Goal: Information Seeking & Learning: Find specific fact

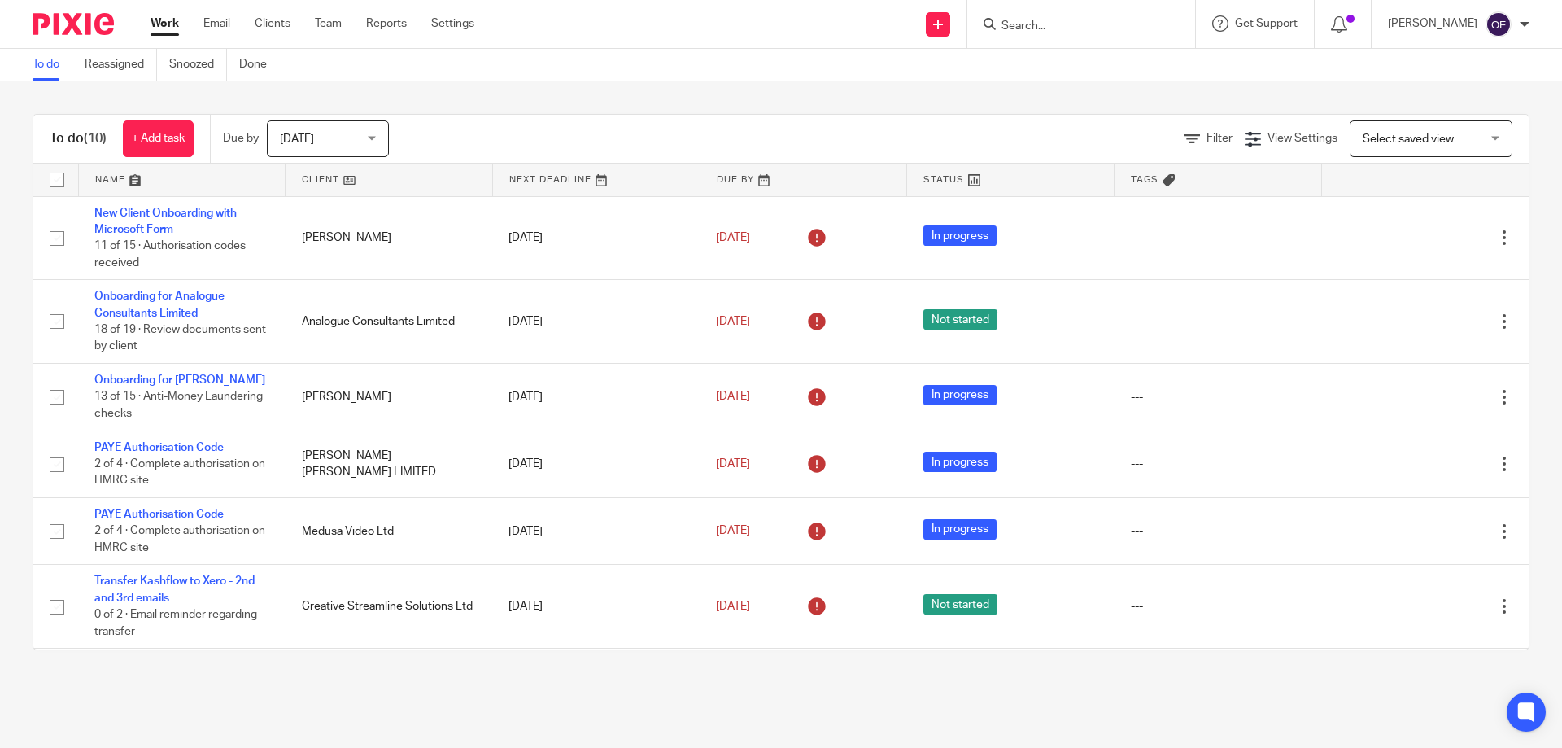
click at [1033, 25] on input "Search" at bounding box center [1073, 27] width 146 height 15
click at [1117, 25] on input "Search" at bounding box center [1073, 27] width 146 height 15
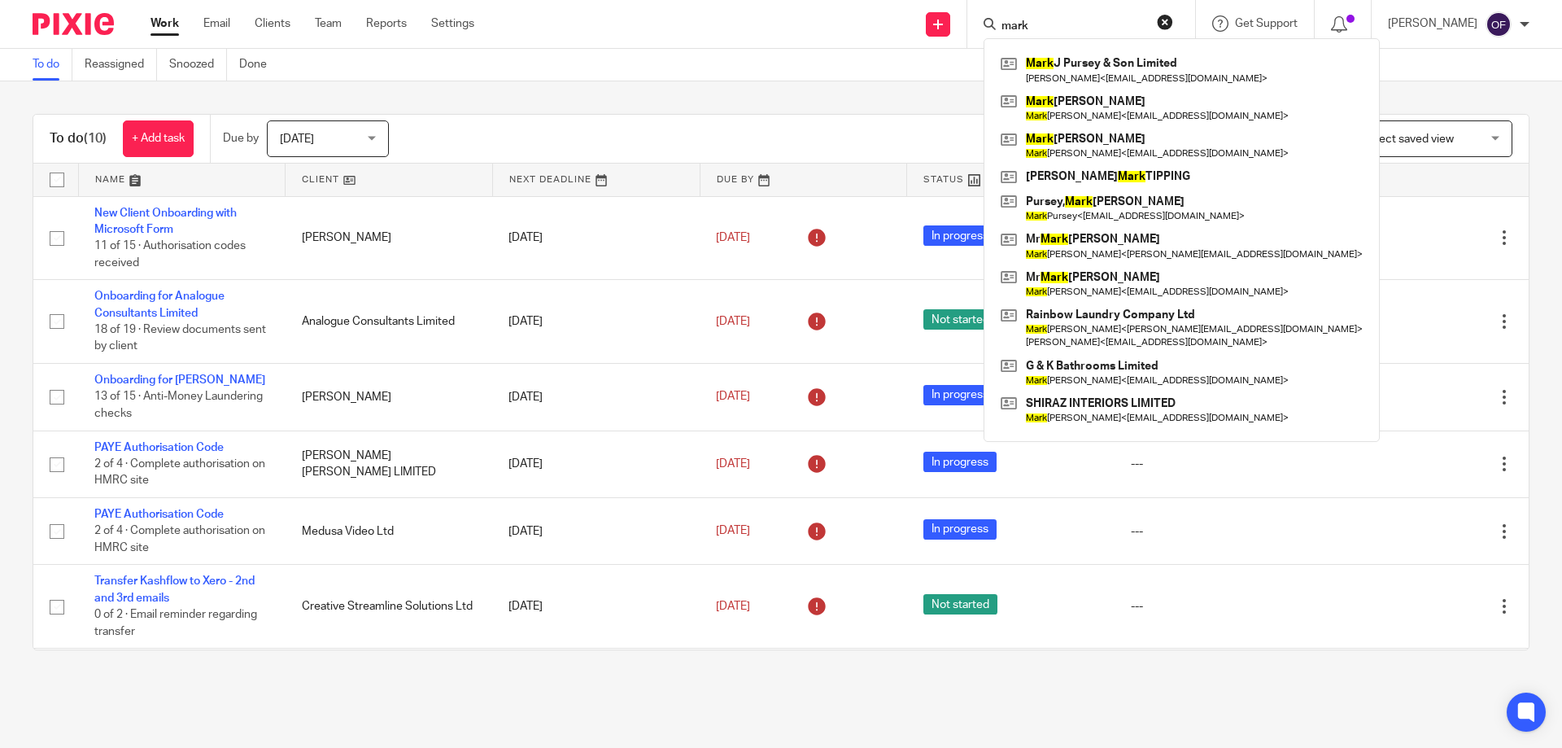
type input "mark"
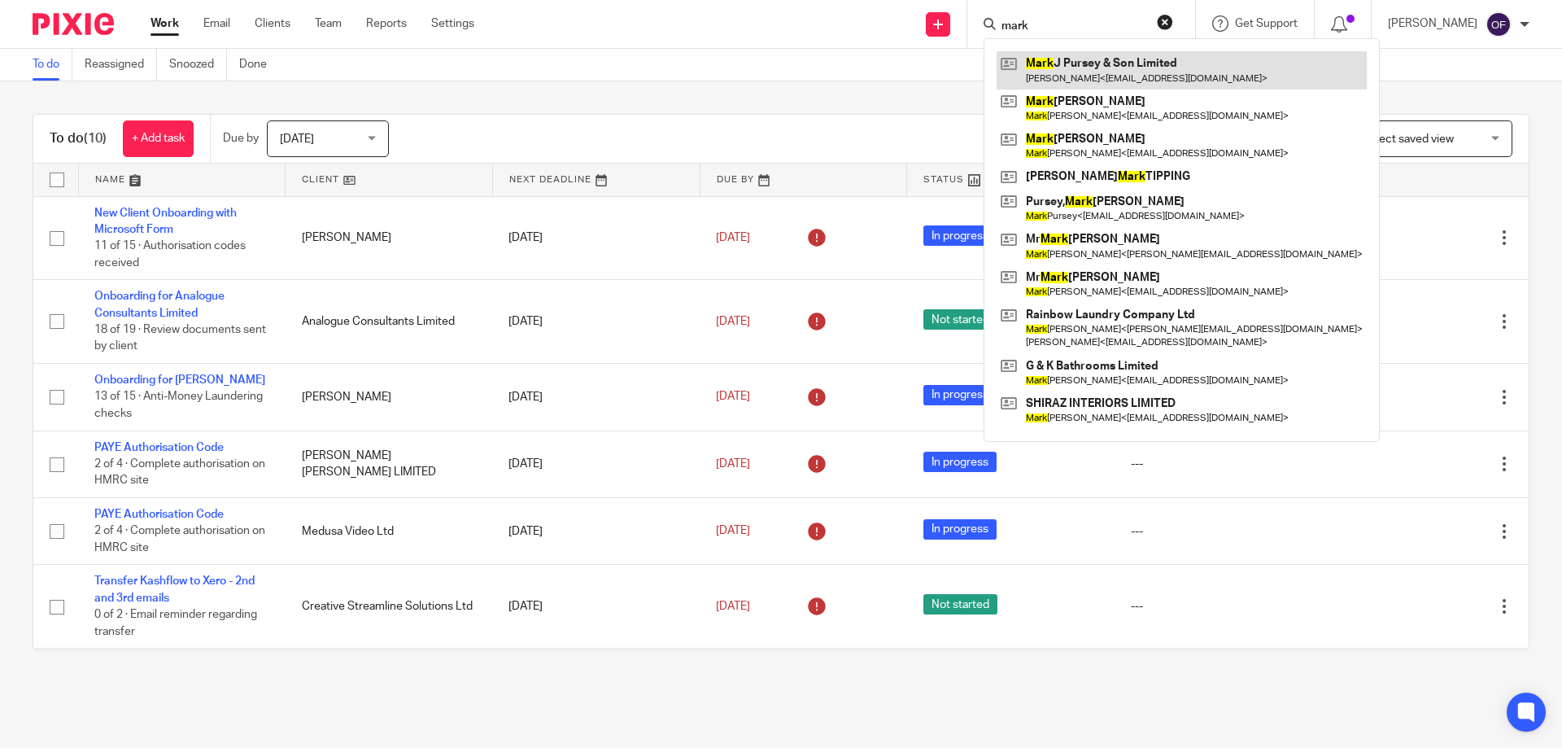
click at [1098, 60] on link at bounding box center [1182, 69] width 370 height 37
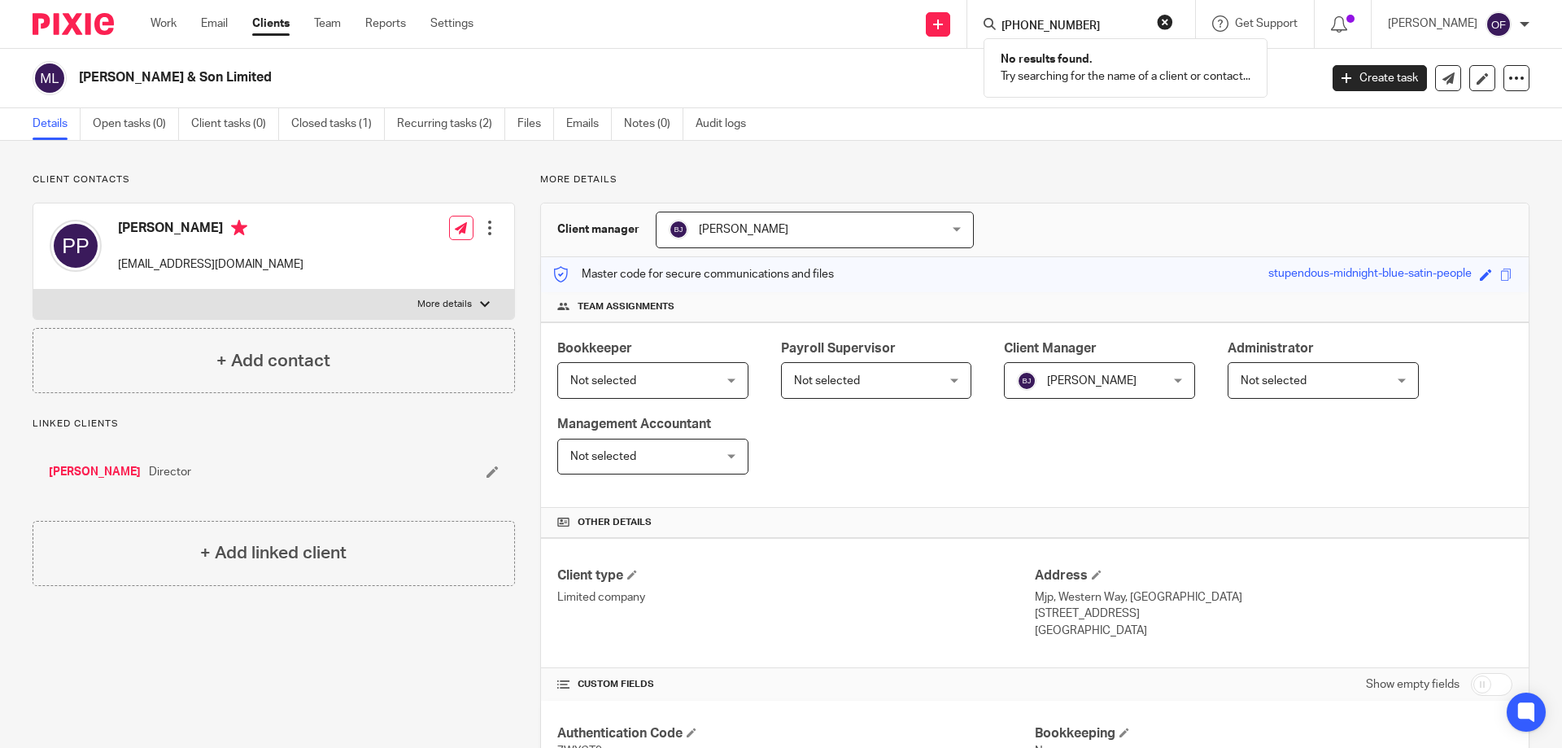
type input "+447860490390"
click at [1147, 10] on div "+447860490390 No results found. Try searching for the name of a client or conta…" at bounding box center [1081, 24] width 228 height 48
click at [1114, 17] on form "+447860490390" at bounding box center [1086, 24] width 173 height 20
drag, startPoint x: 1158, startPoint y: 20, endPoint x: 1137, endPoint y: 26, distance: 22.1
click at [1157, 23] on button "reset" at bounding box center [1165, 22] width 16 height 16
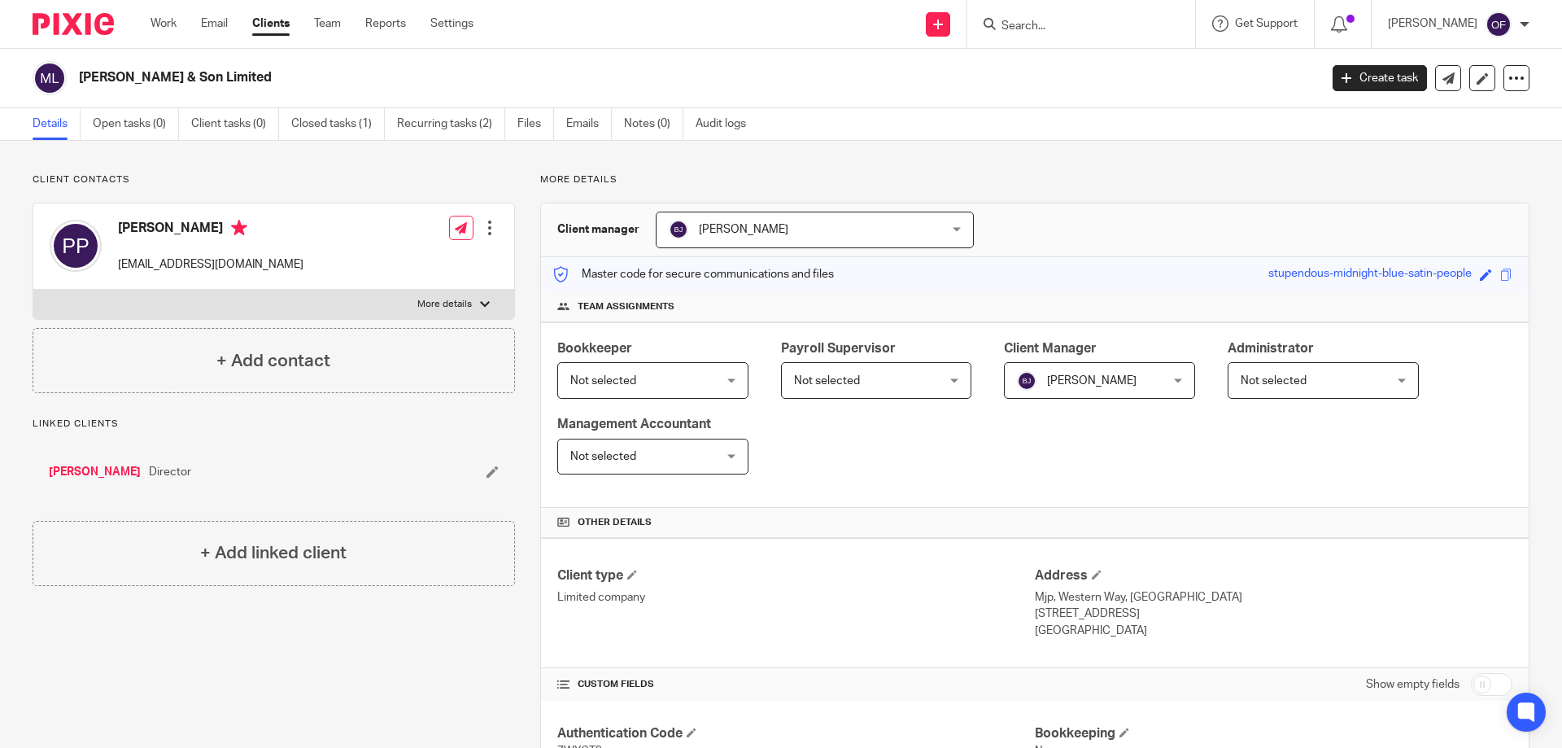
click at [1120, 24] on input "Search" at bounding box center [1073, 27] width 146 height 15
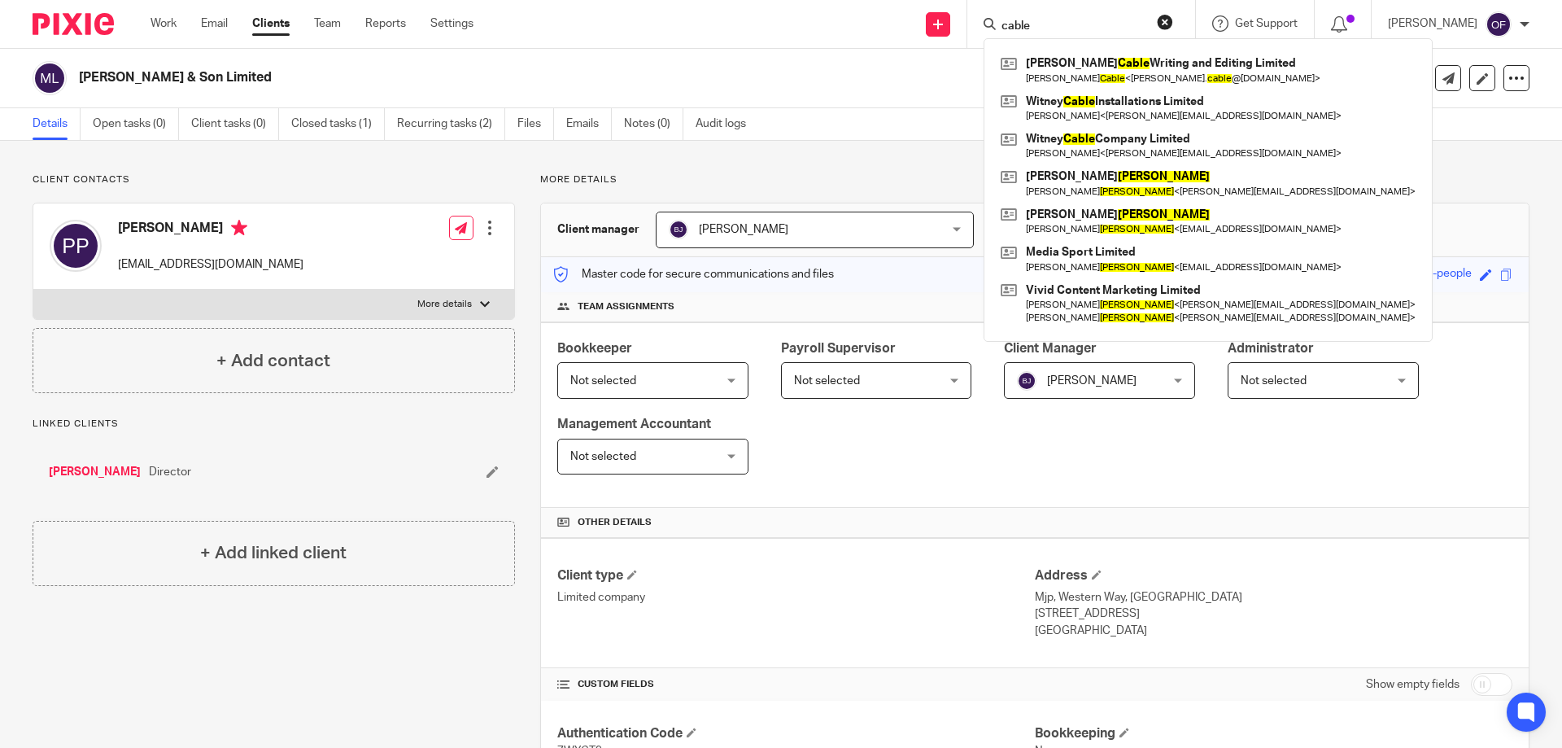
type input "cable"
click button "submit" at bounding box center [0, 0] width 0 height 0
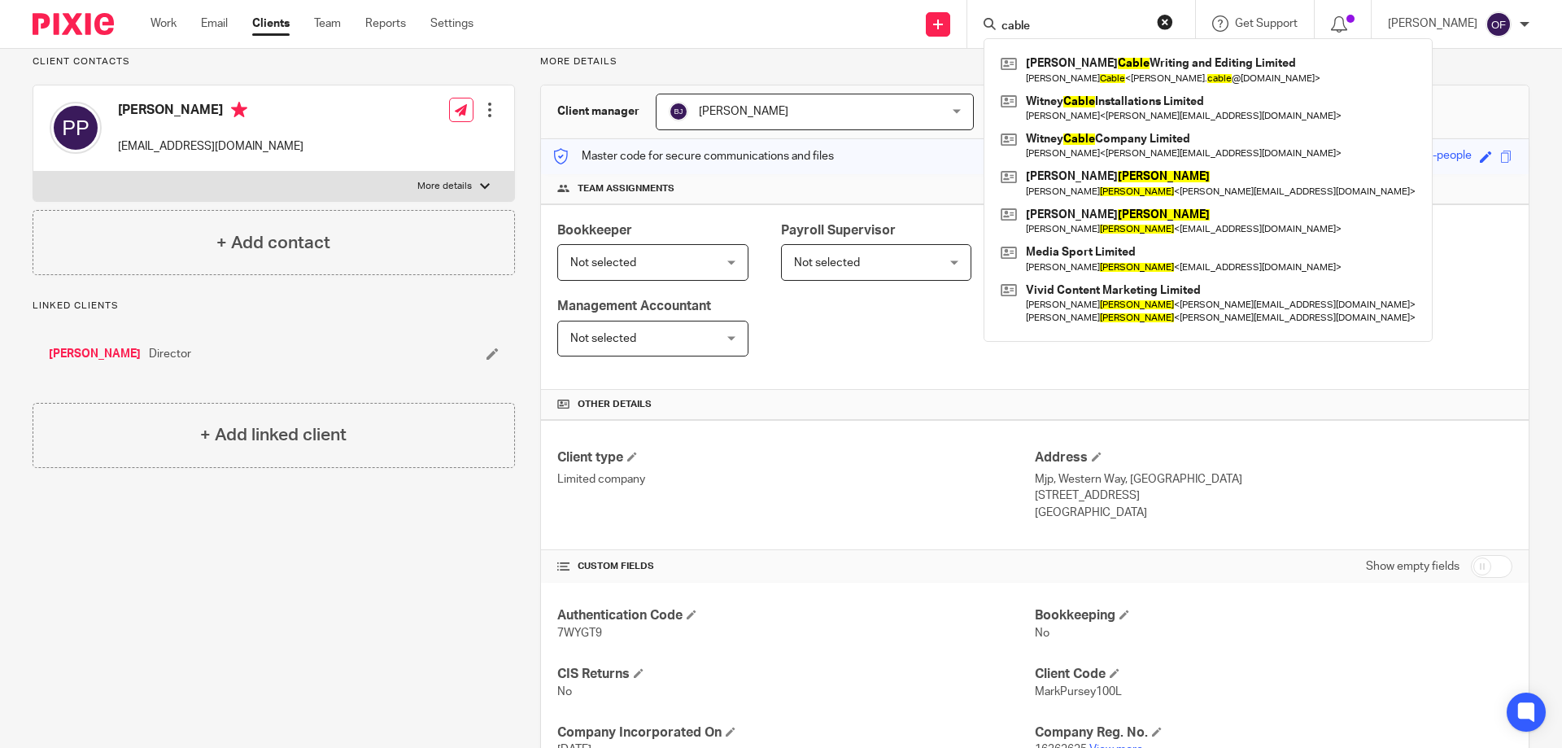
scroll to position [244, 0]
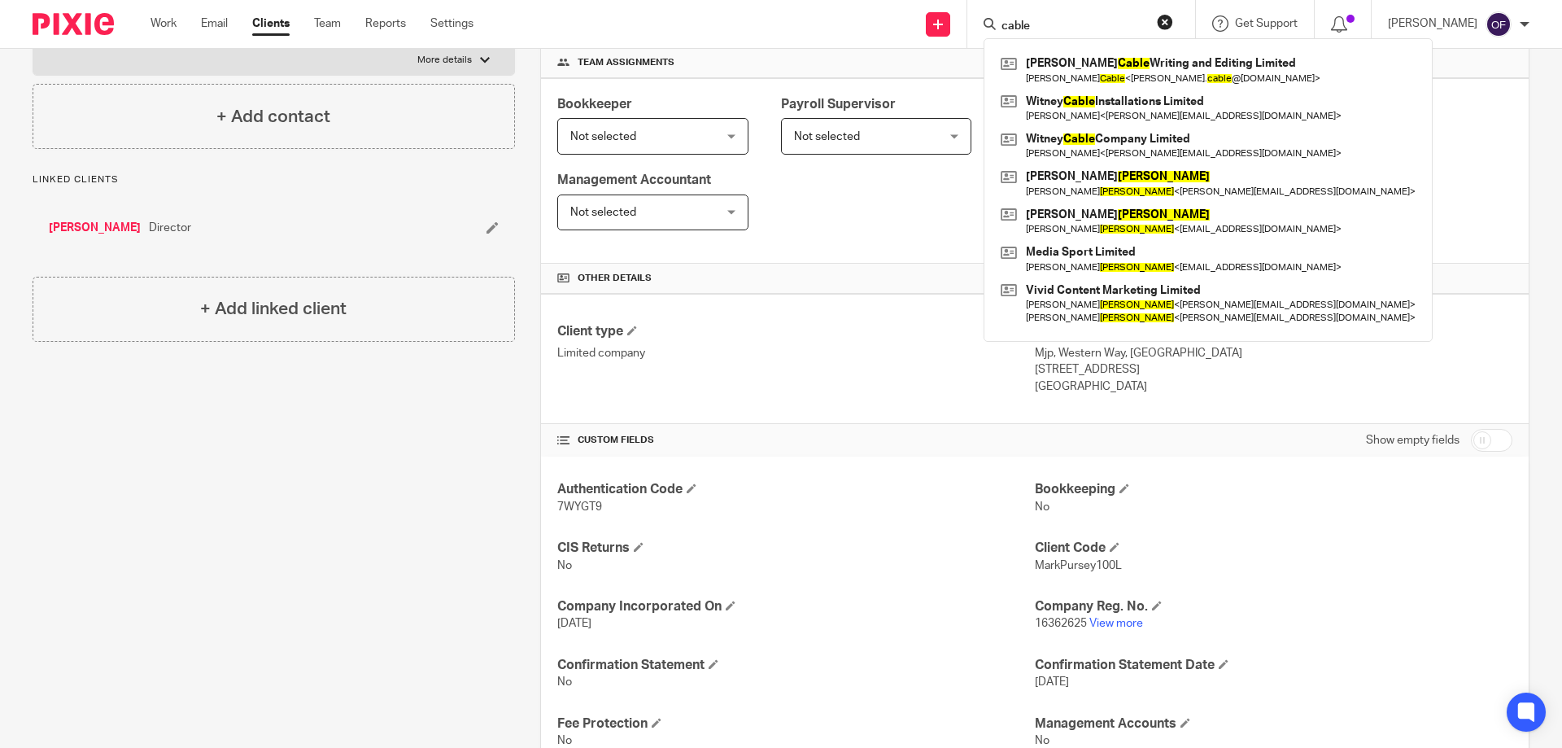
click at [740, 364] on div "Client type Limited company" at bounding box center [796, 359] width 478 height 72
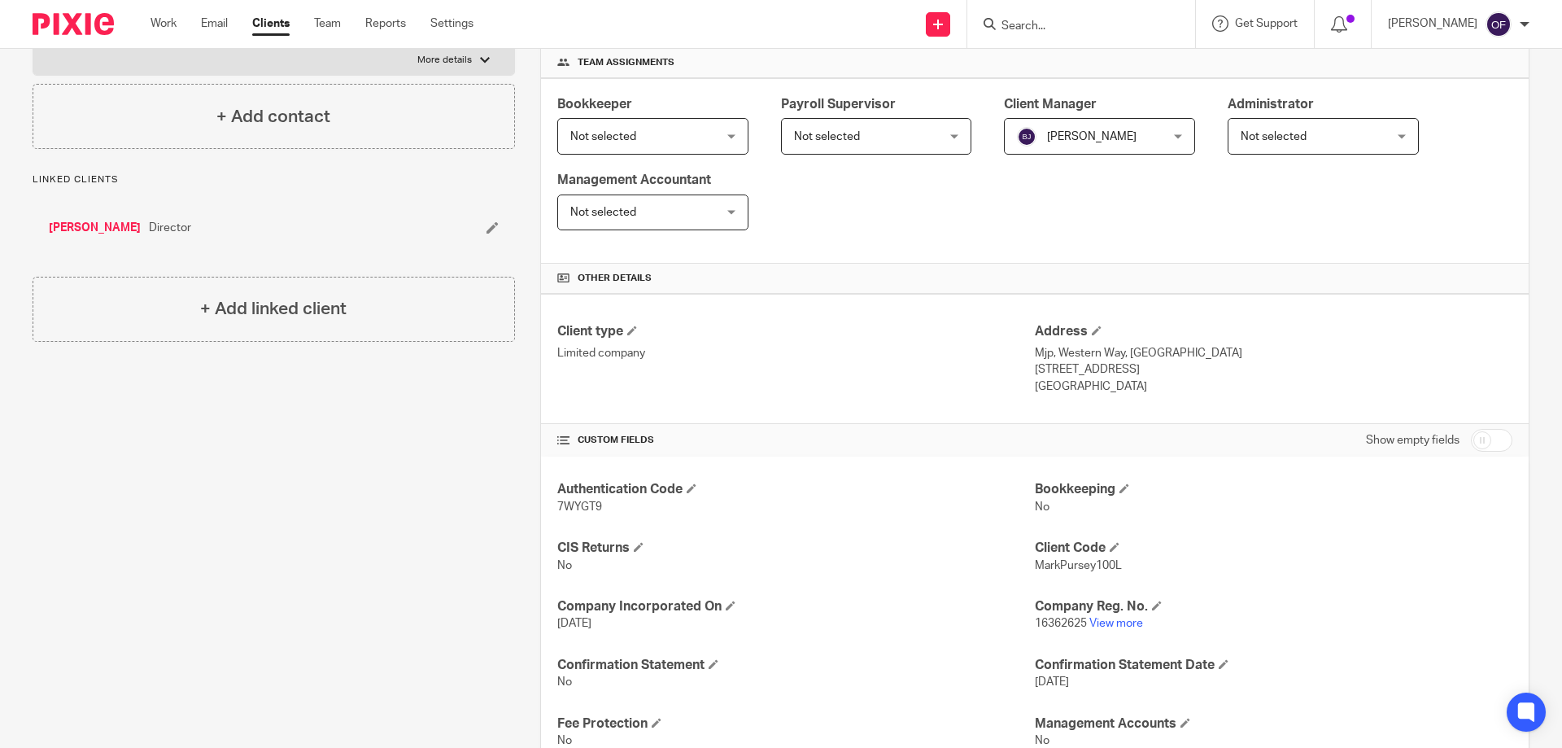
click at [1055, 25] on input "Search" at bounding box center [1073, 27] width 146 height 15
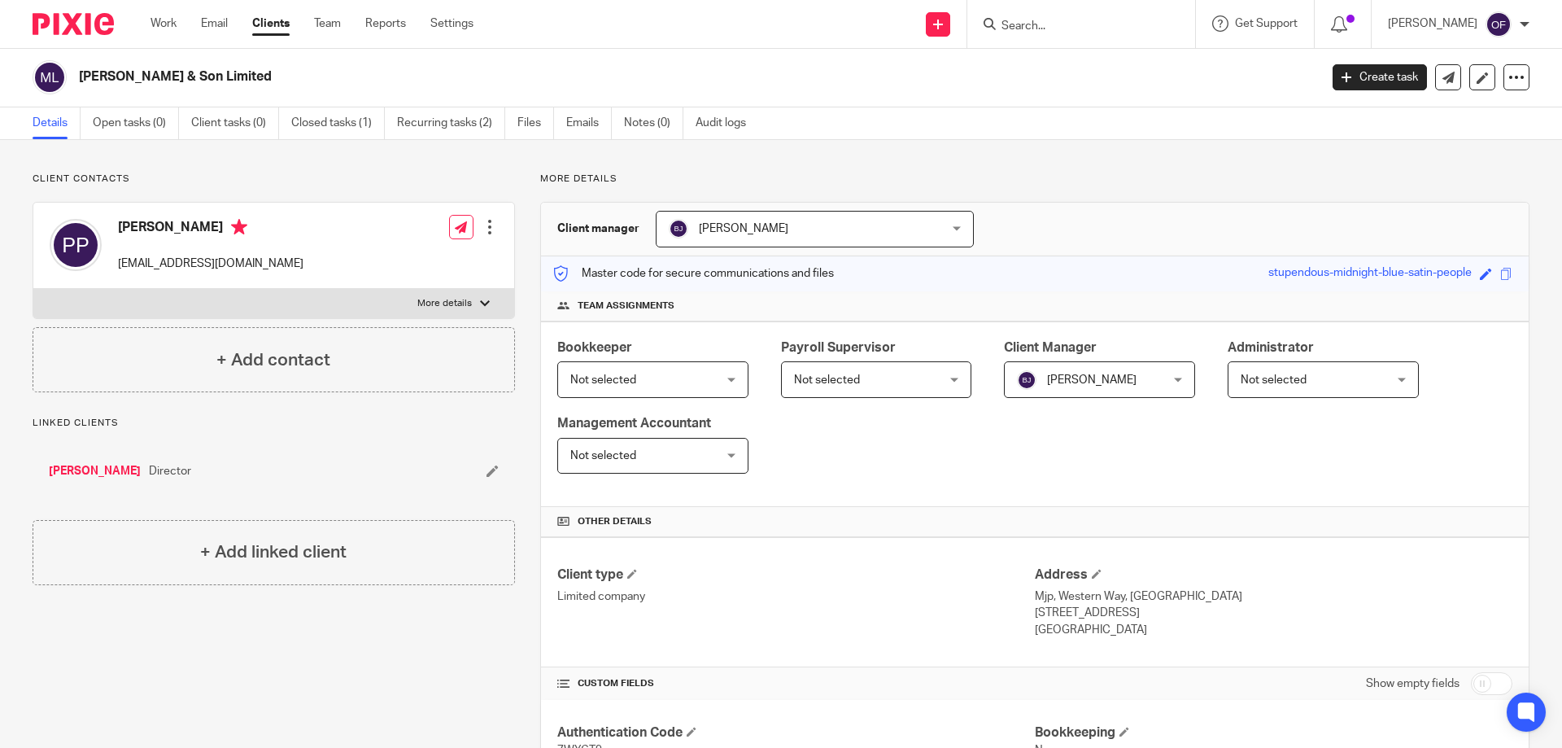
scroll to position [0, 0]
click at [1070, 25] on input "Search" at bounding box center [1073, 27] width 146 height 15
paste input "+447860490390"
type input "+447860490390"
drag, startPoint x: 1011, startPoint y: 24, endPoint x: 946, endPoint y: 24, distance: 65.1
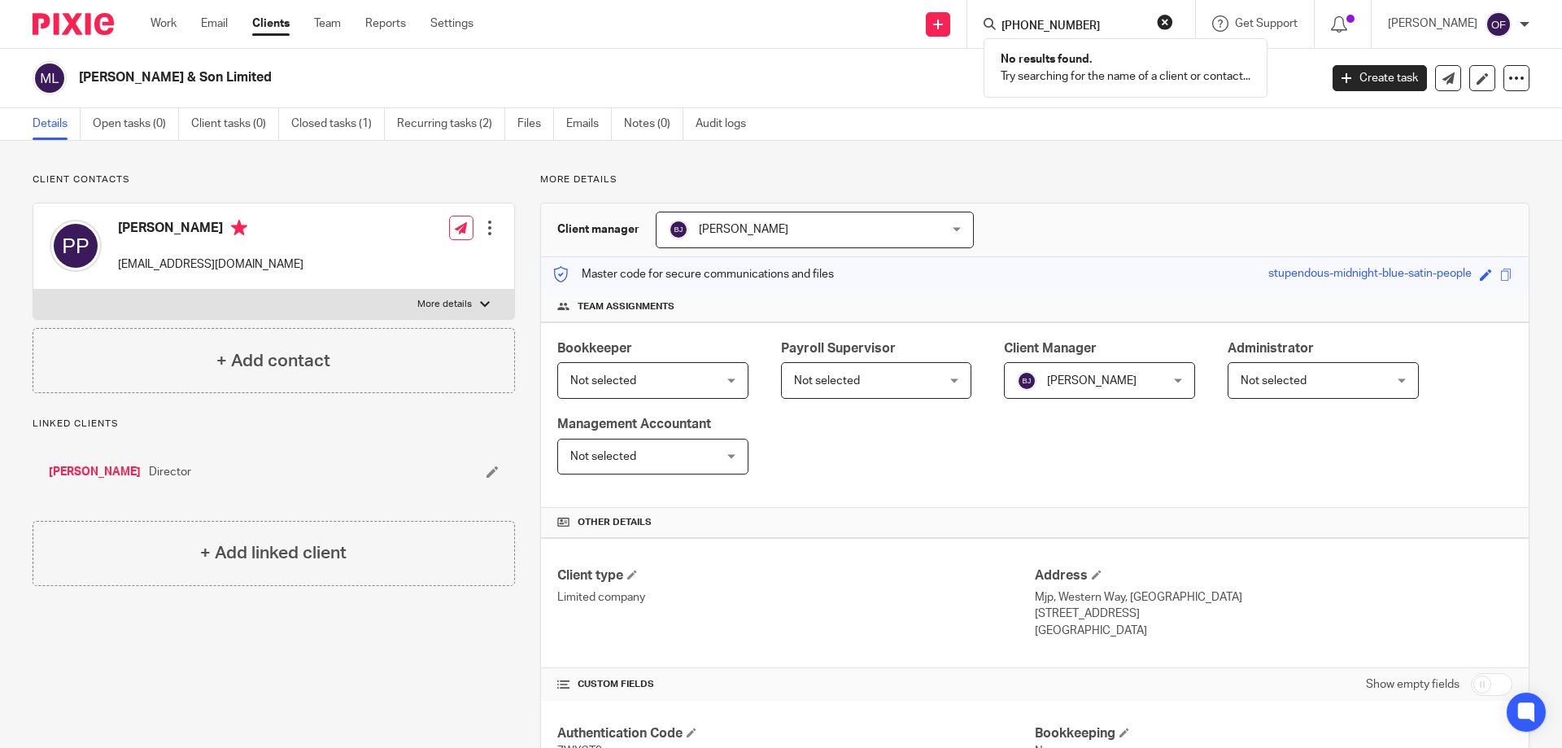
click at [946, 24] on div "Send new email Create task Add client +447860490390 No results found. Try searc…" at bounding box center [1030, 24] width 1064 height 48
drag, startPoint x: 1081, startPoint y: 5, endPoint x: 1019, endPoint y: 30, distance: 66.8
paste input "+447860490390"
click button "submit" at bounding box center [0, 0] width 0 height 0
click at [1011, 27] on input "+447860490390" at bounding box center [1073, 27] width 146 height 15
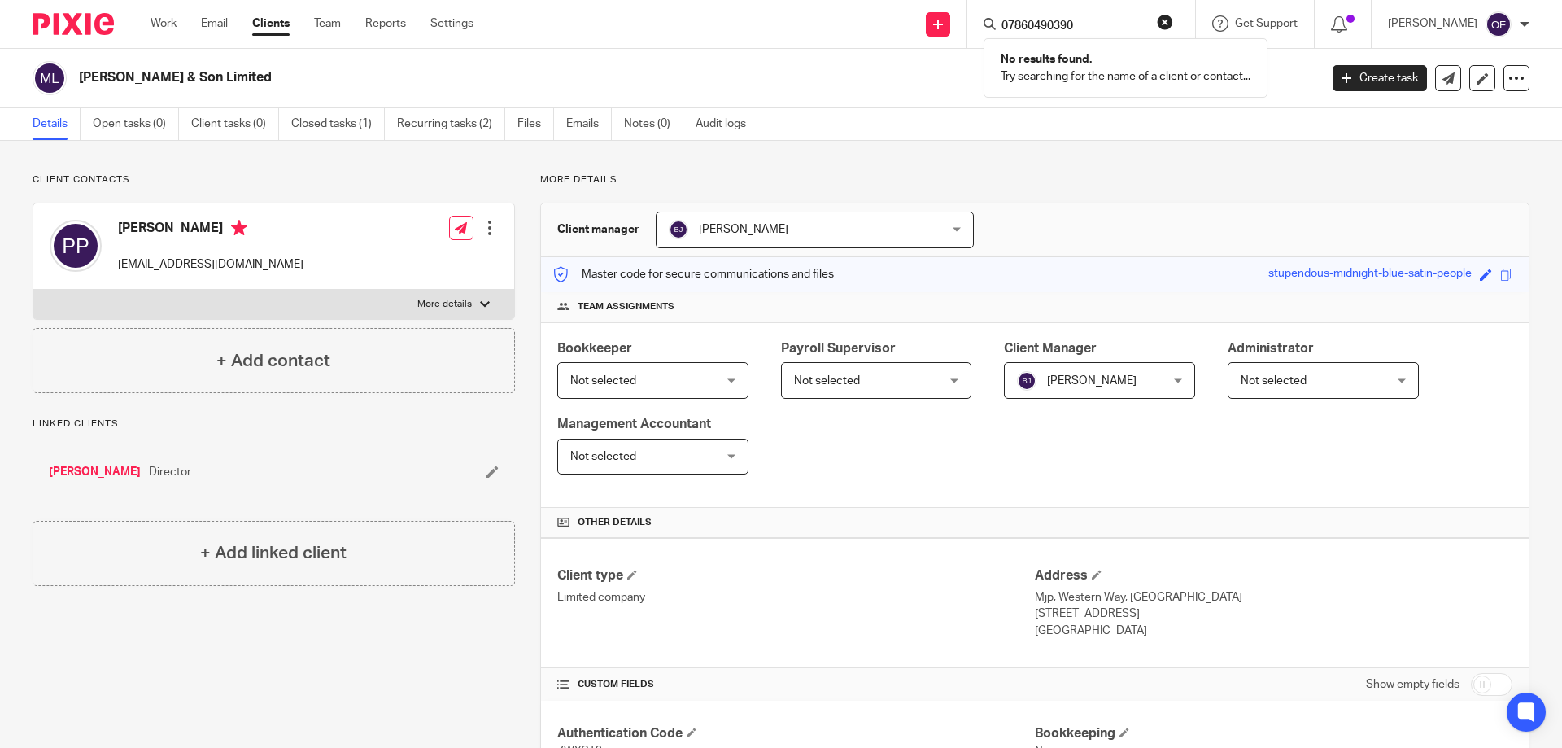
type input "07860490390"
click button "submit" at bounding box center [0, 0] width 0 height 0
click at [1157, 20] on button "reset" at bounding box center [1165, 22] width 16 height 16
click at [1116, 20] on input "Search" at bounding box center [1073, 27] width 146 height 15
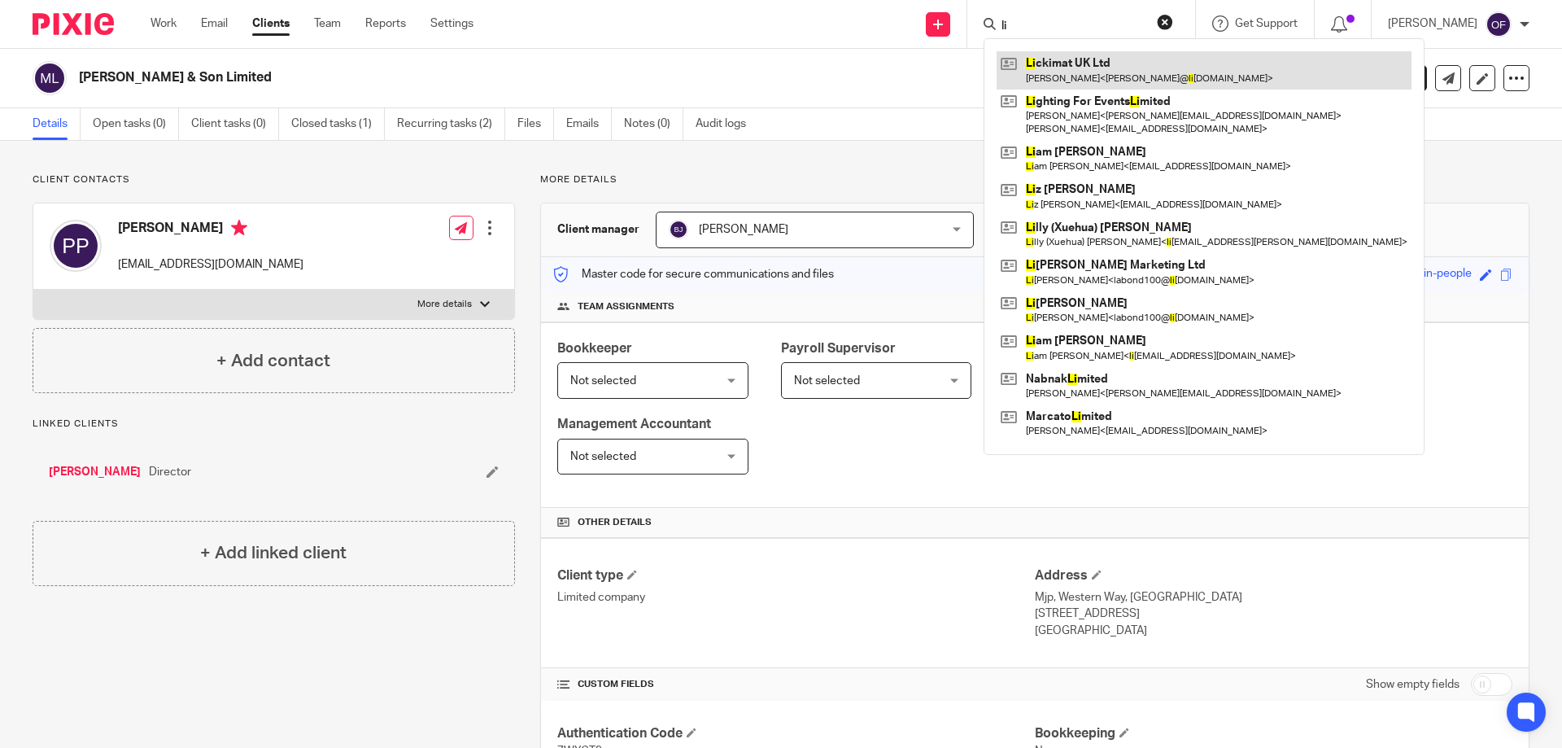
type input "li"
click at [1103, 82] on link at bounding box center [1204, 69] width 415 height 37
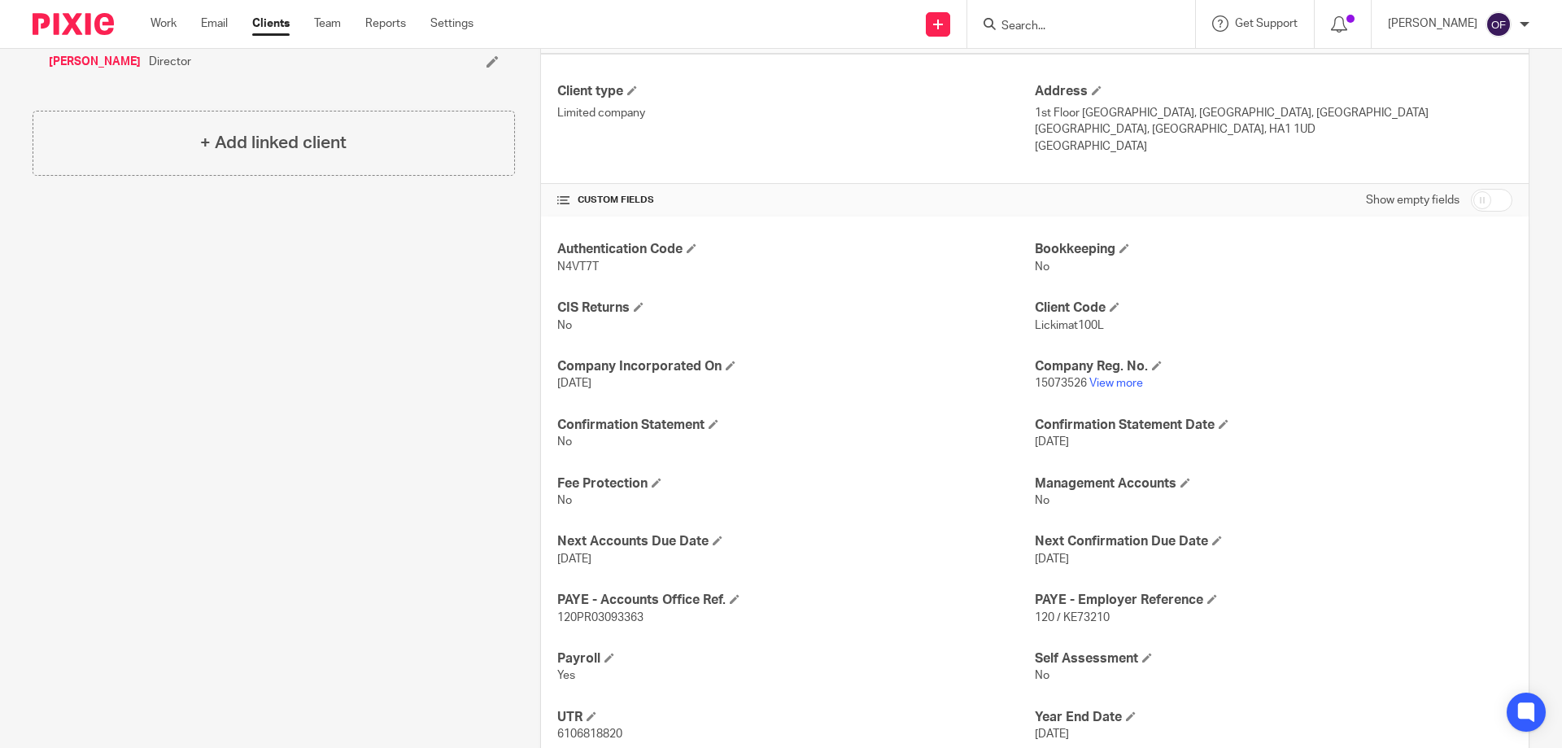
scroll to position [407, 0]
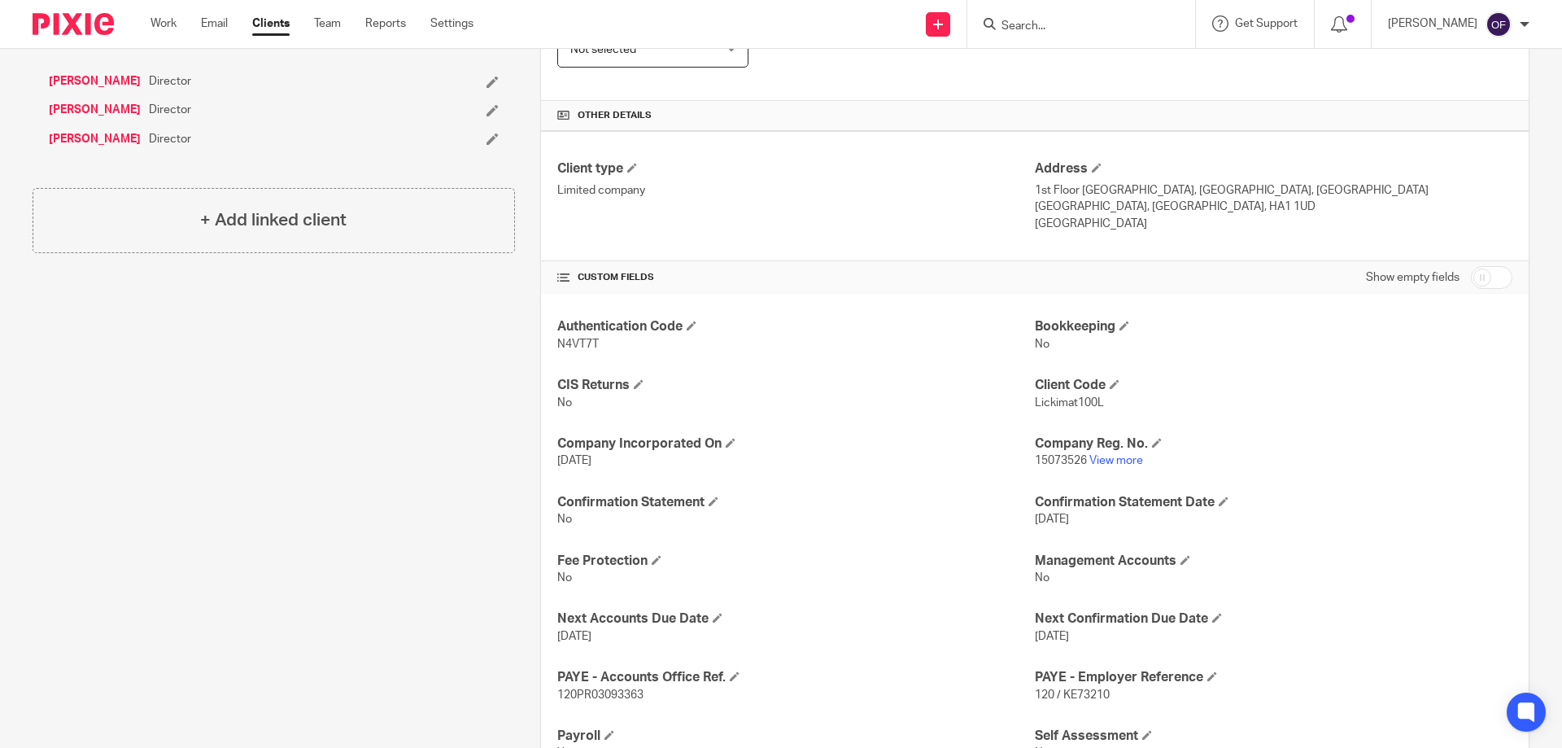
click at [1474, 277] on input "checkbox" at bounding box center [1491, 277] width 41 height 23
checkbox input "true"
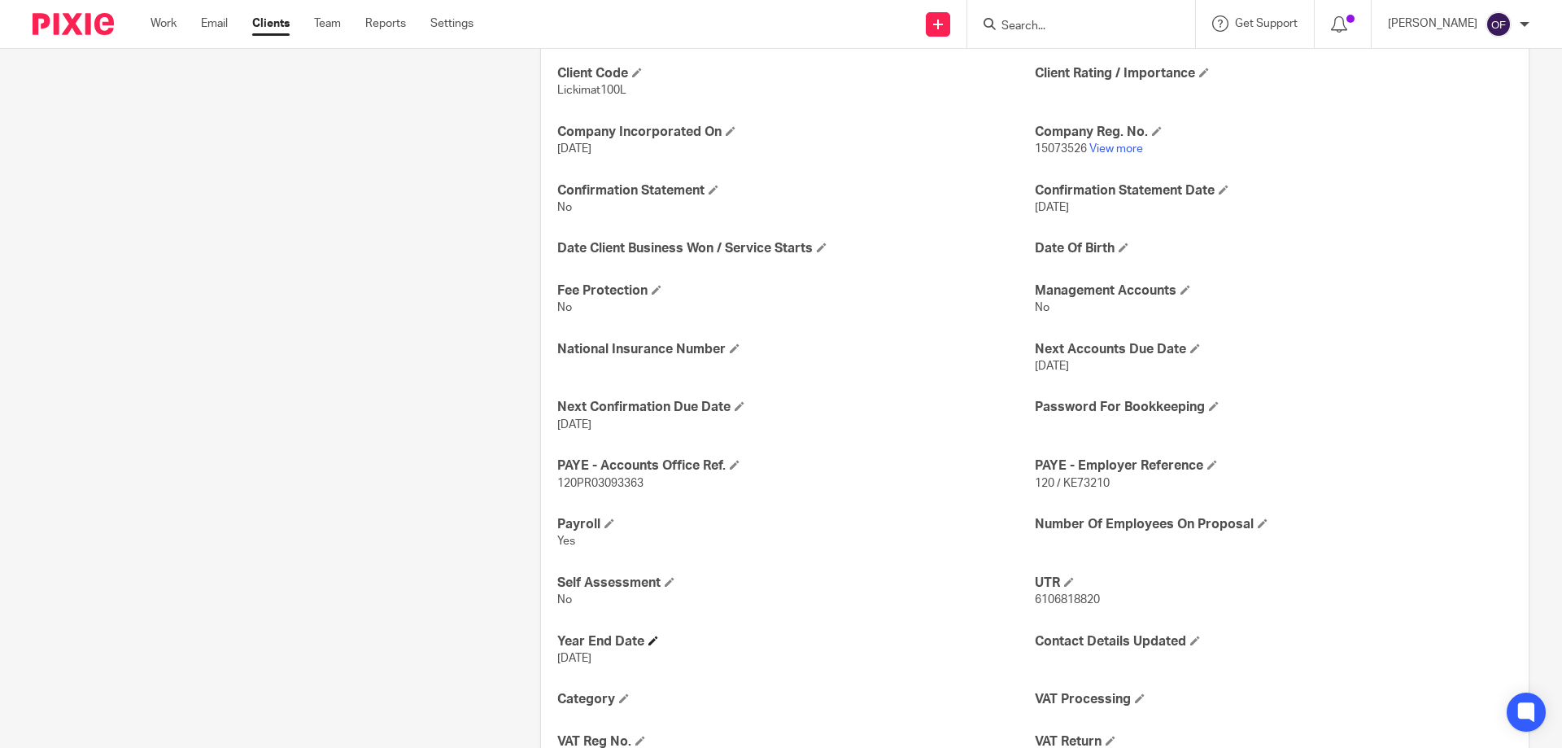
scroll to position [814, 0]
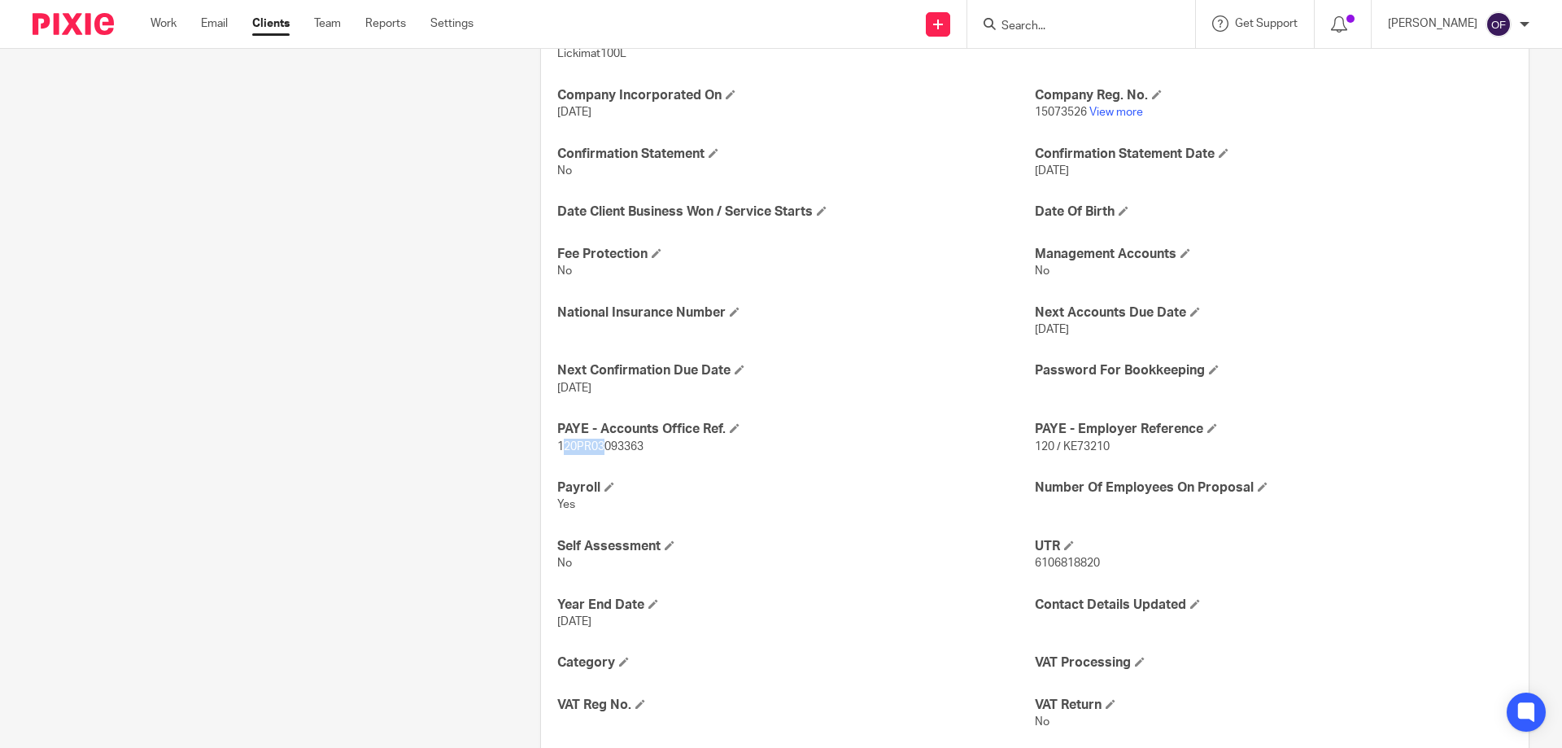
drag, startPoint x: 557, startPoint y: 448, endPoint x: 602, endPoint y: 451, distance: 44.9
click at [602, 451] on span "120PR03093363" at bounding box center [600, 446] width 86 height 11
drag, startPoint x: 600, startPoint y: 452, endPoint x: 574, endPoint y: 455, distance: 26.2
click at [599, 452] on span "120PR03093363" at bounding box center [600, 446] width 86 height 11
click at [534, 450] on div "More details Client manager Barrie Jenkins Barrie Jenkins Barrie Jenkins Daniel…" at bounding box center [1022, 187] width 1015 height 1655
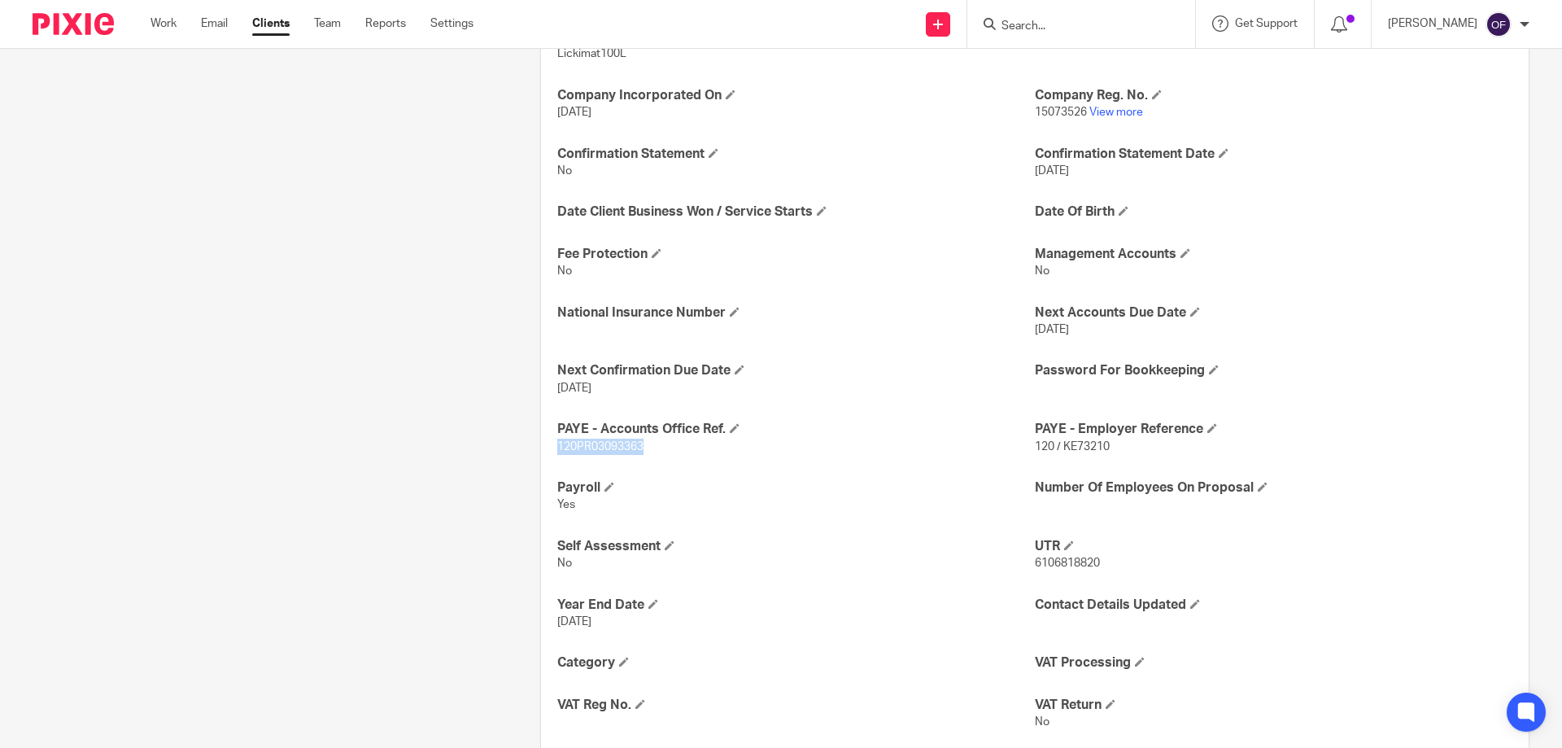
drag, startPoint x: 552, startPoint y: 445, endPoint x: 657, endPoint y: 445, distance: 105.8
click at [657, 445] on div "Authentication Code N4VT7T Bookkeeping No Bookkeeping System CIS Returns No Cli…" at bounding box center [1035, 450] width 988 height 1127
copy span "120PR03093363"
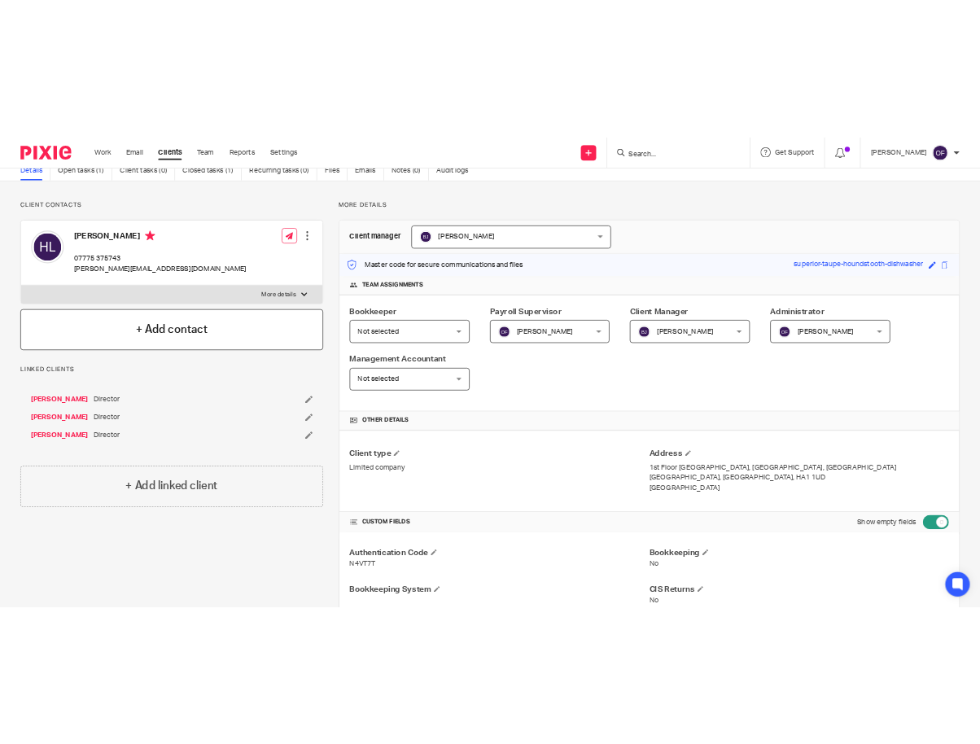
scroll to position [0, 0]
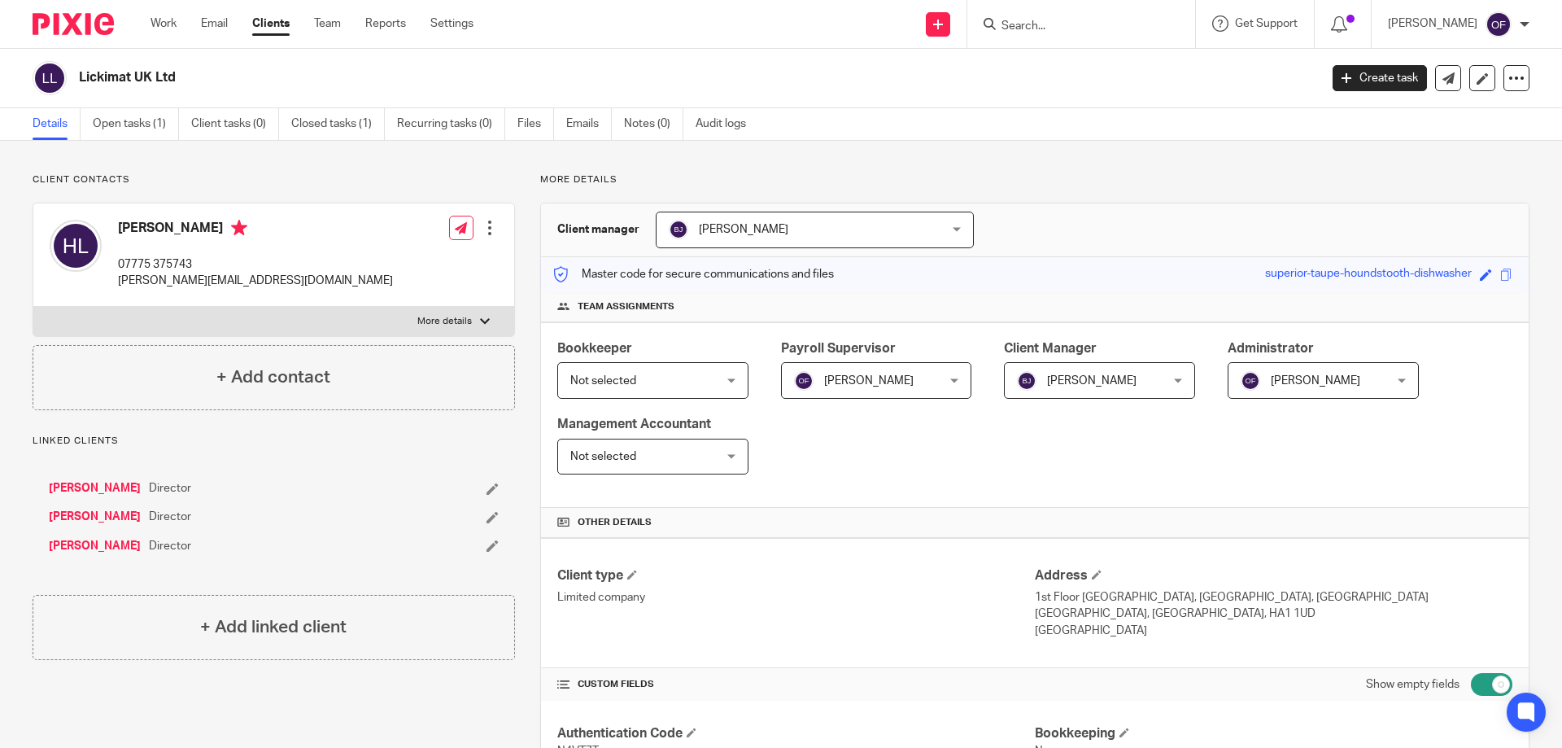
drag, startPoint x: 76, startPoint y: 76, endPoint x: 130, endPoint y: 82, distance: 54.9
click at [130, 82] on div "Lickimat UK Ltd" at bounding box center [671, 78] width 1276 height 34
copy h2 "Lickimat"
